Goal: Task Accomplishment & Management: Complete application form

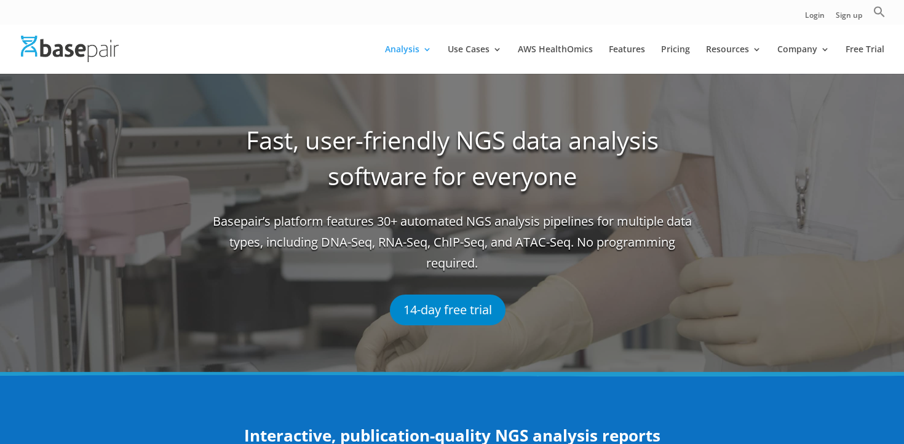
click at [63, 45] on img at bounding box center [70, 49] width 98 height 26
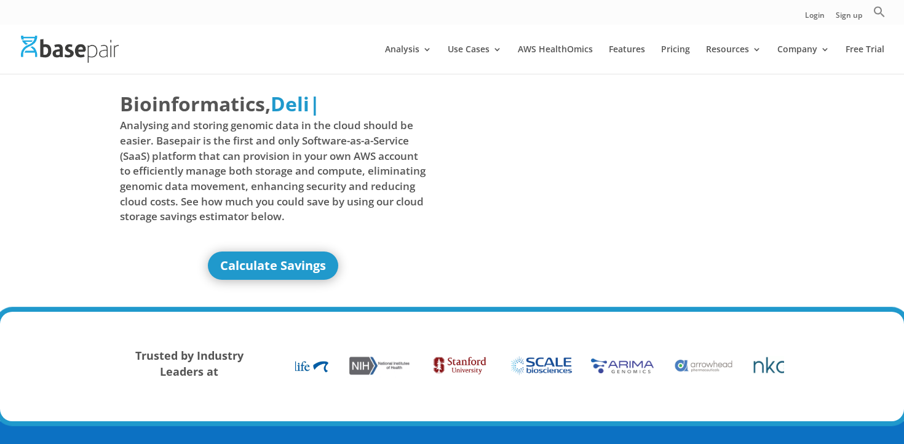
click at [63, 45] on img at bounding box center [70, 49] width 98 height 26
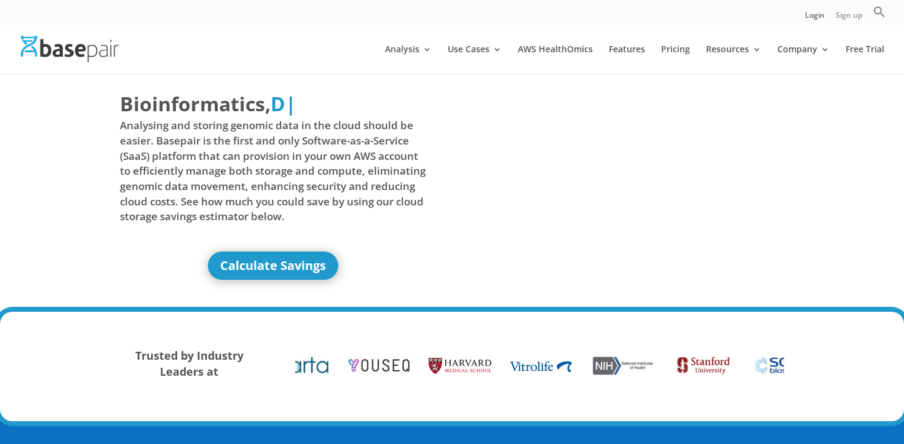
click at [846, 17] on link "Sign up" at bounding box center [848, 18] width 26 height 13
